Goal: Task Accomplishment & Management: Use online tool/utility

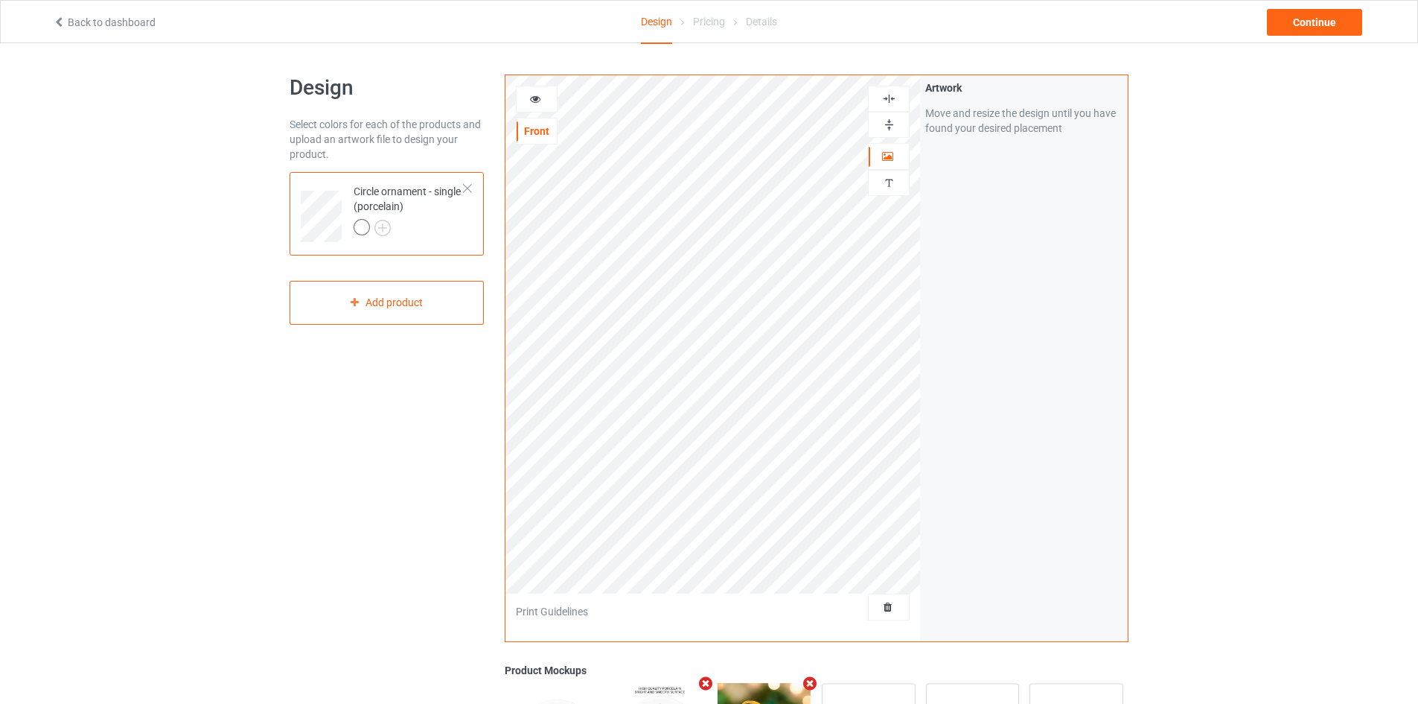
click at [884, 122] on img at bounding box center [889, 125] width 14 height 14
click at [882, 93] on img at bounding box center [889, 99] width 14 height 14
click at [895, 124] on img at bounding box center [889, 125] width 14 height 14
click at [889, 93] on img at bounding box center [889, 99] width 14 height 14
click at [890, 127] on img at bounding box center [889, 125] width 14 height 14
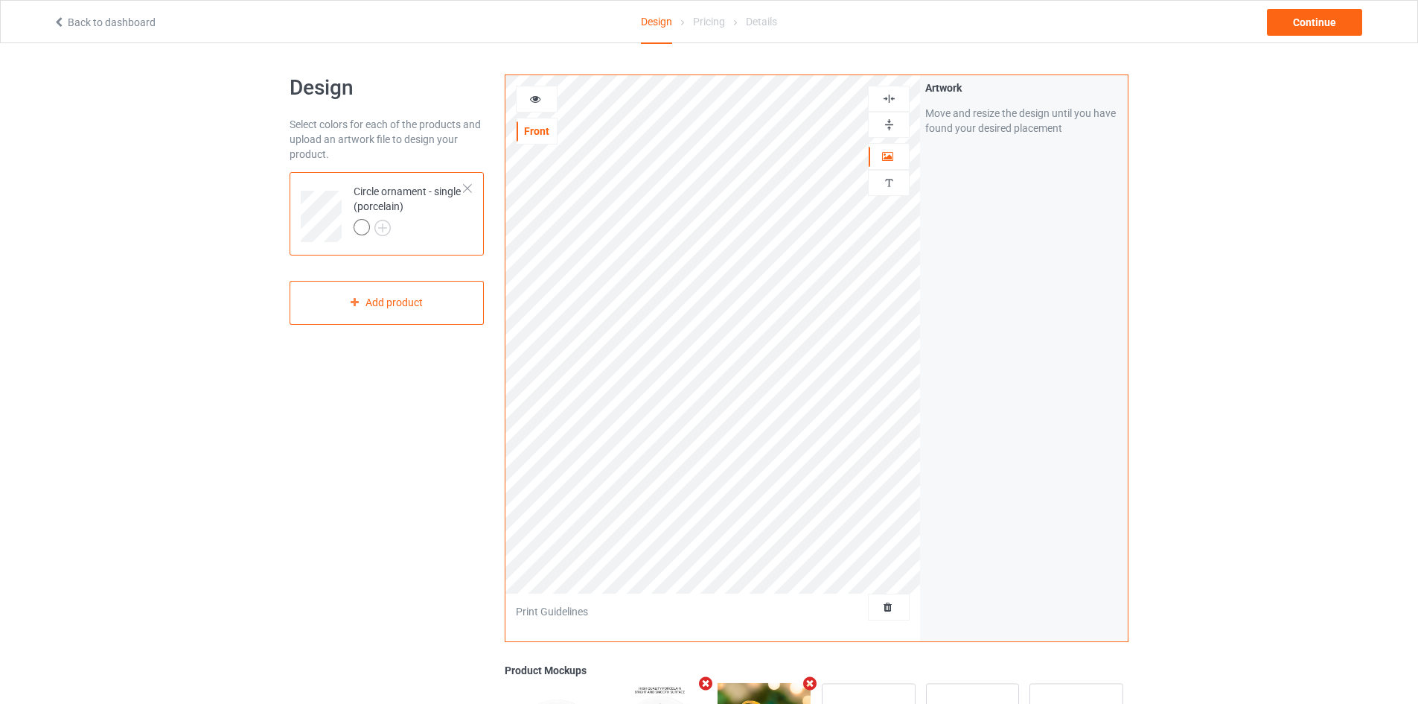
click at [896, 101] on img at bounding box center [889, 99] width 14 height 14
click at [890, 123] on img at bounding box center [889, 125] width 14 height 14
click at [889, 99] on img at bounding box center [889, 99] width 14 height 14
click at [1350, 20] on div "Continue" at bounding box center [1314, 22] width 95 height 27
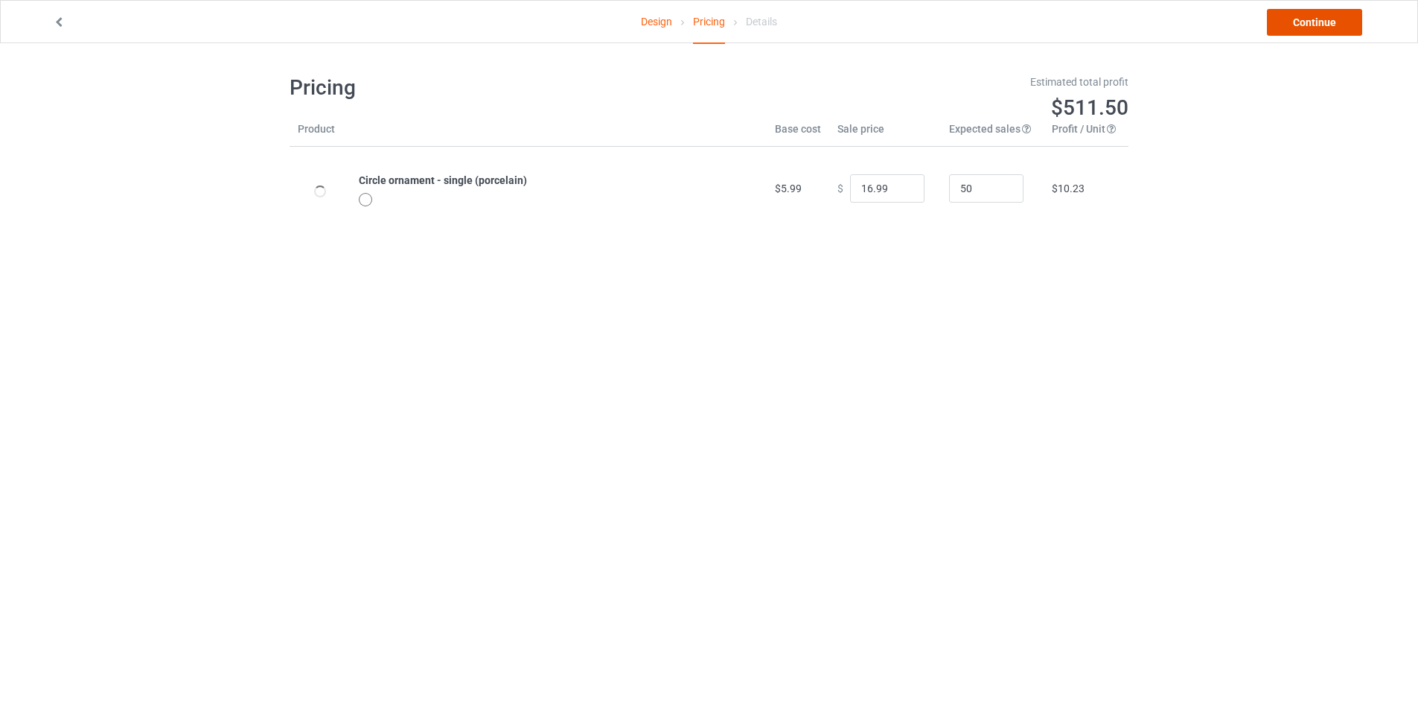
click at [1350, 20] on link "Continue" at bounding box center [1314, 22] width 95 height 27
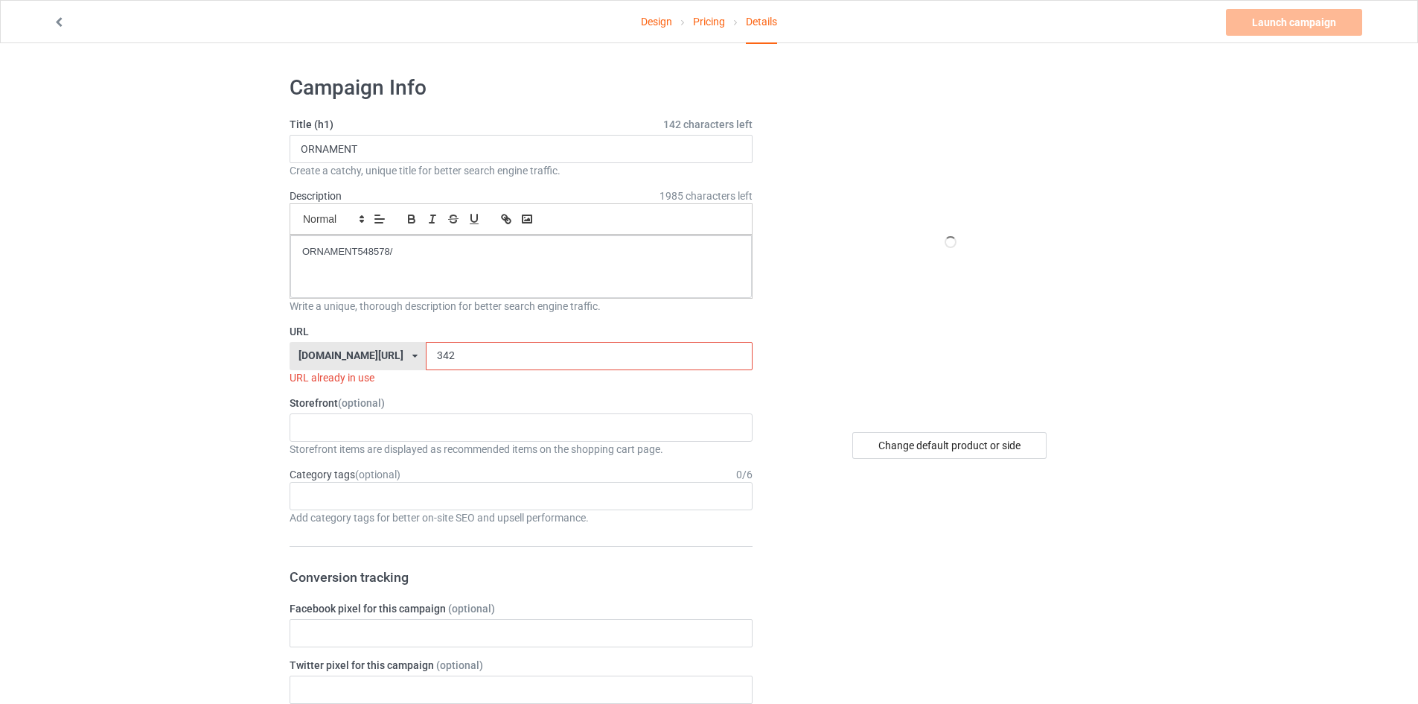
click at [511, 360] on input "342" at bounding box center [589, 356] width 326 height 28
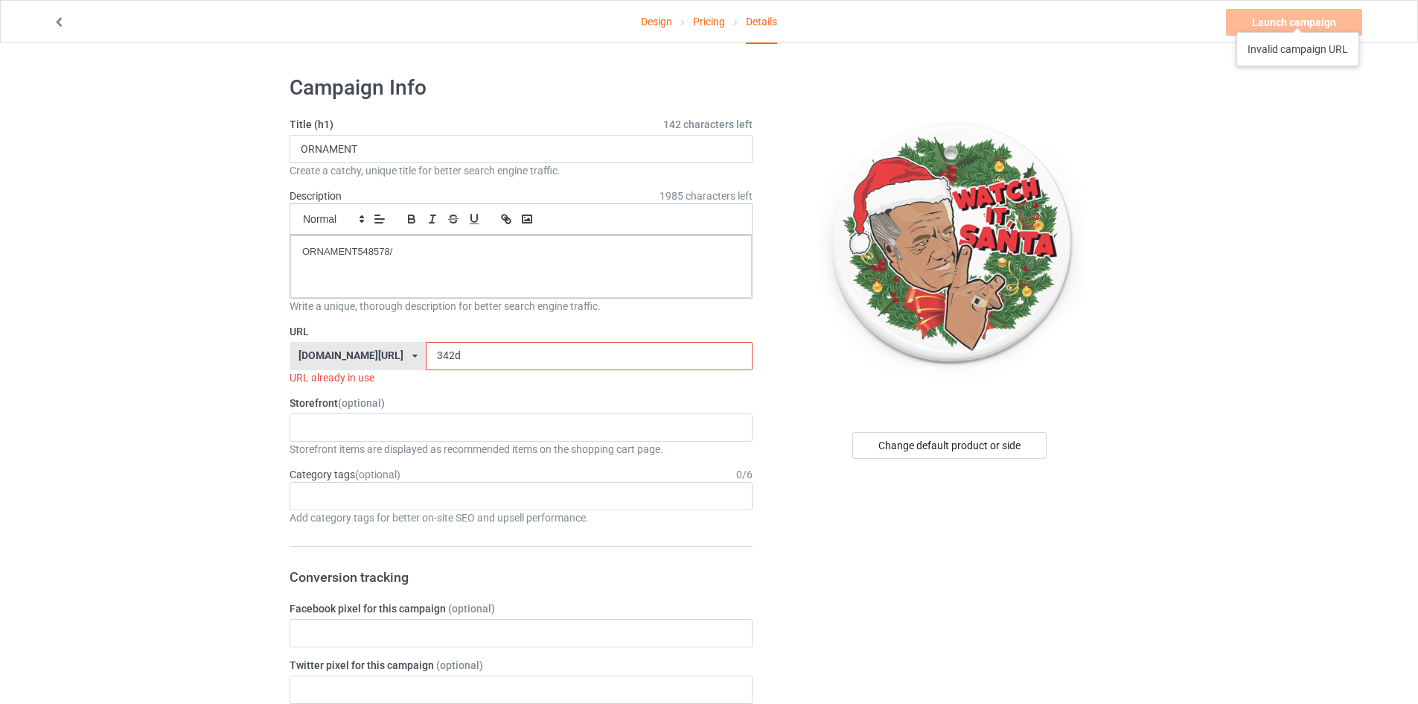
click at [1298, 17] on div "Launch campaign Invalid campaign URL" at bounding box center [1295, 22] width 139 height 27
click at [430, 348] on input "342d" at bounding box center [589, 356] width 326 height 28
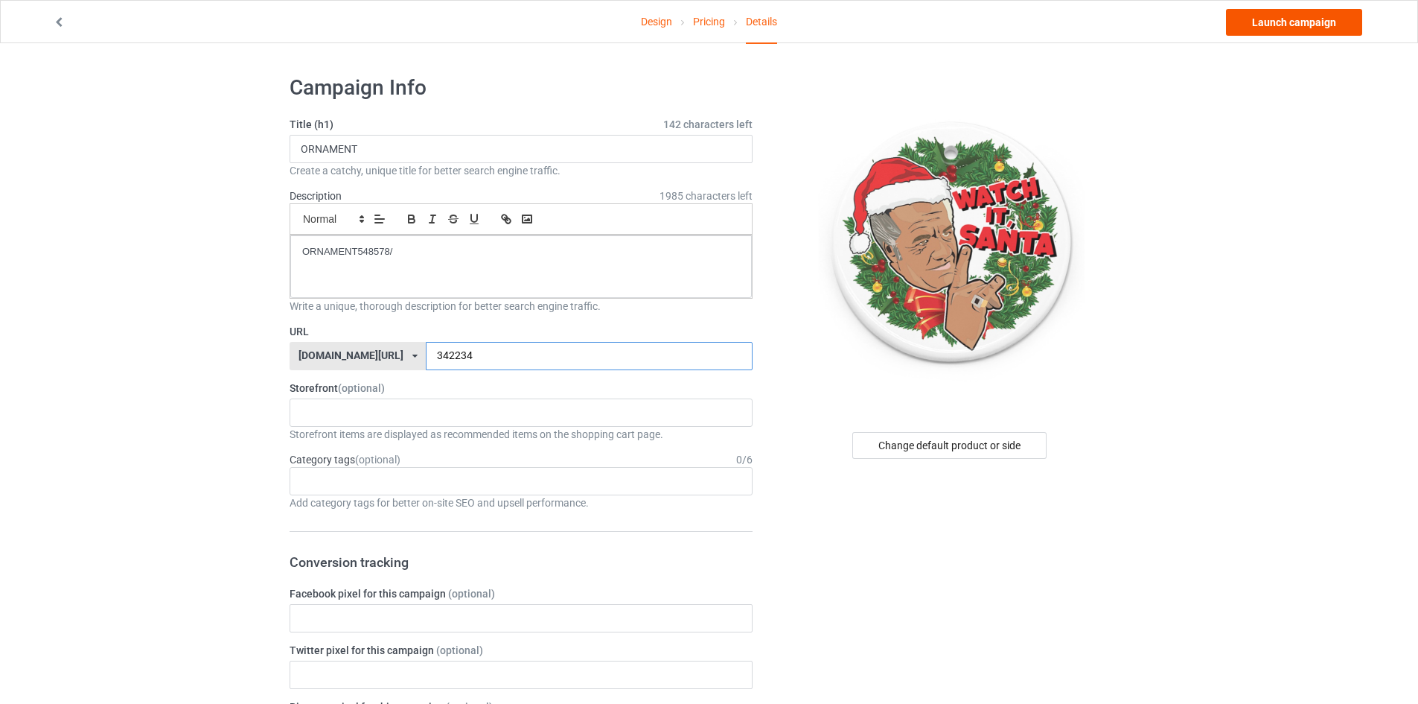
type input "342234"
click at [1285, 24] on link "Launch campaign" at bounding box center [1294, 22] width 136 height 27
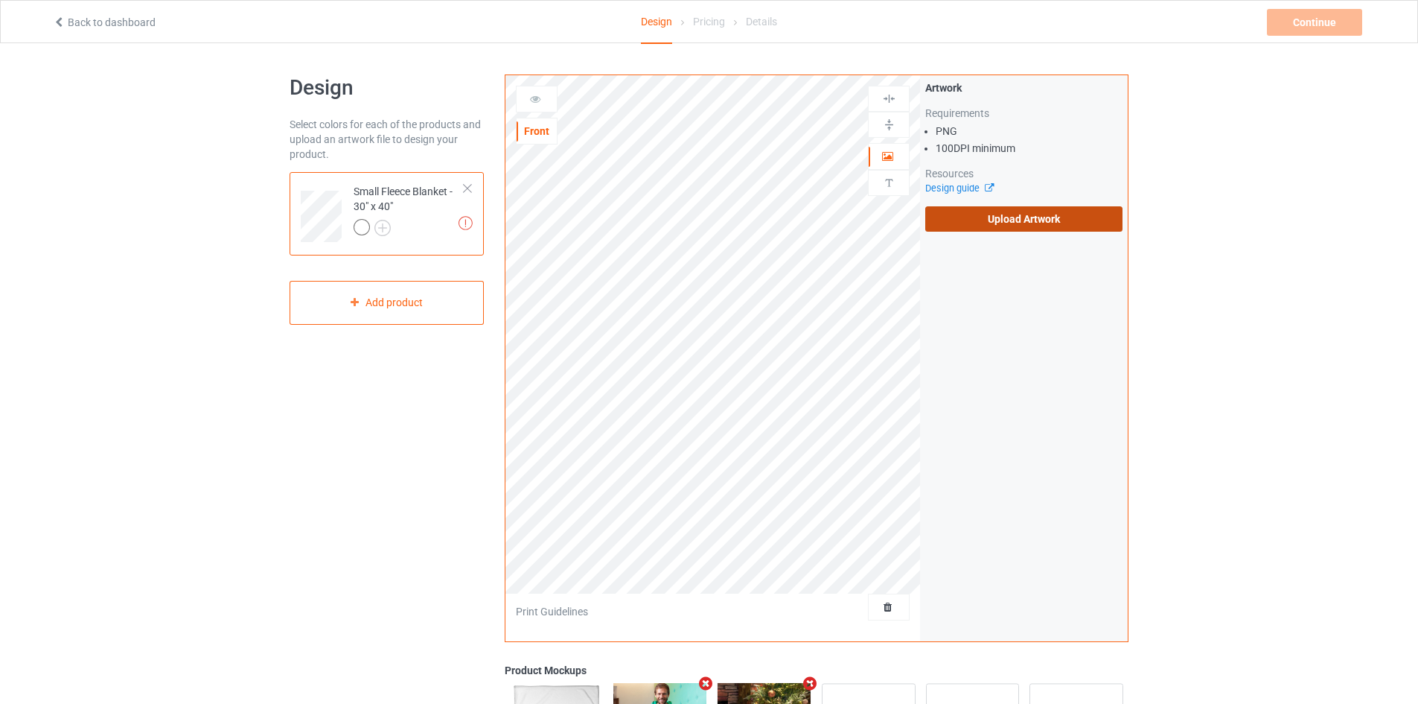
click at [992, 228] on label "Upload Artwork" at bounding box center [1023, 218] width 197 height 25
click at [0, 0] on input "Upload Artwork" at bounding box center [0, 0] width 0 height 0
